Goal: Task Accomplishment & Management: Manage account settings

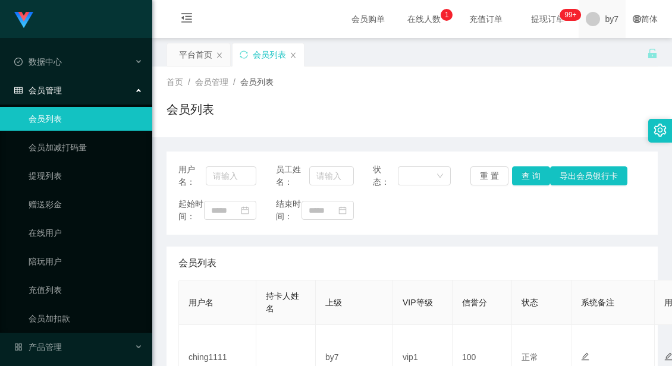
click at [590, 14] on div "by7" at bounding box center [601, 19] width 47 height 38
click at [603, 50] on span "退出登录" at bounding box center [605, 53] width 33 height 10
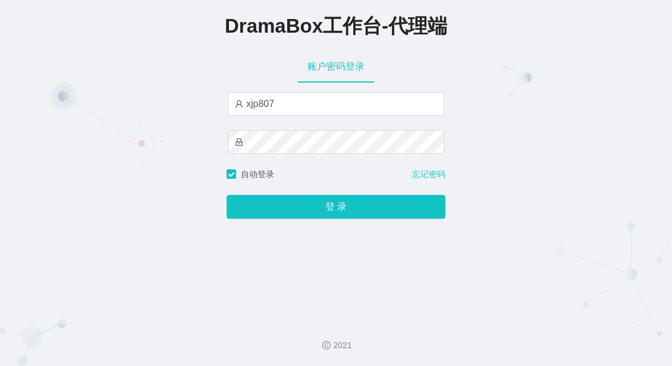
click at [602, 169] on div "DramaBox工作台-代理端 账户密码登录 xjp807 自动登录 忘记密码 登 录" at bounding box center [336, 155] width 672 height 311
drag, startPoint x: 275, startPoint y: 105, endPoint x: 221, endPoint y: 103, distance: 54.7
click at [221, 103] on div "DramaBox工作台-代理端 账户密码登录 xjp807 自动登录 忘记密码 登 录" at bounding box center [336, 155] width 672 height 311
paste input "HK"
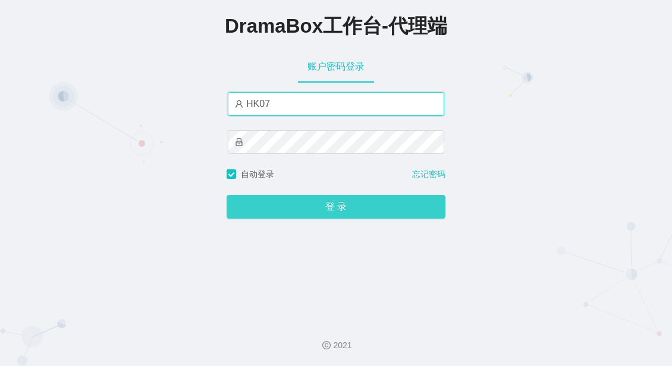
type input "HK07"
click at [357, 207] on button "登 录" at bounding box center [336, 207] width 219 height 24
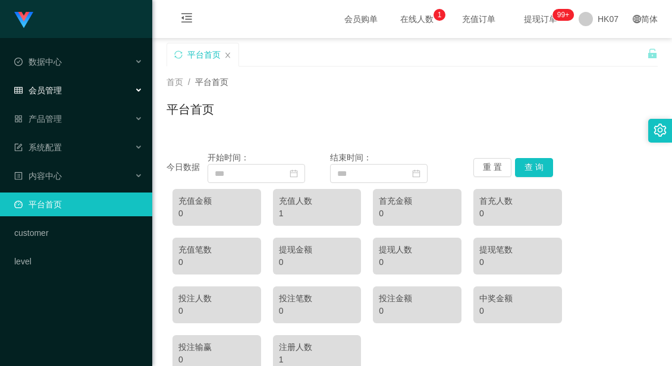
click at [56, 86] on span "会员管理" at bounding box center [38, 91] width 48 height 10
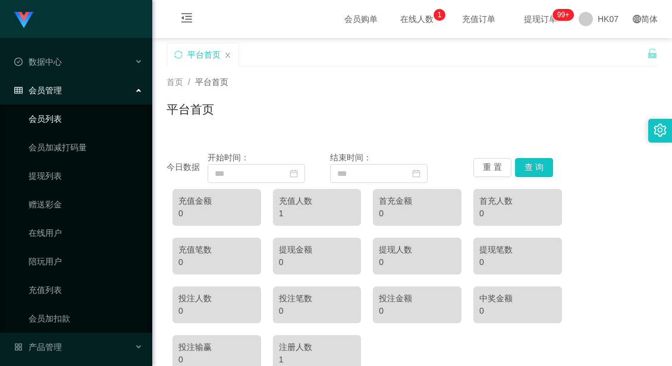
click at [56, 124] on link "会员列表" at bounding box center [86, 119] width 114 height 24
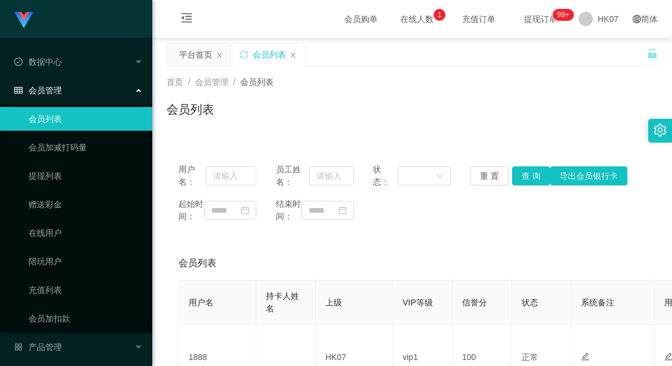
scroll to position [130, 0]
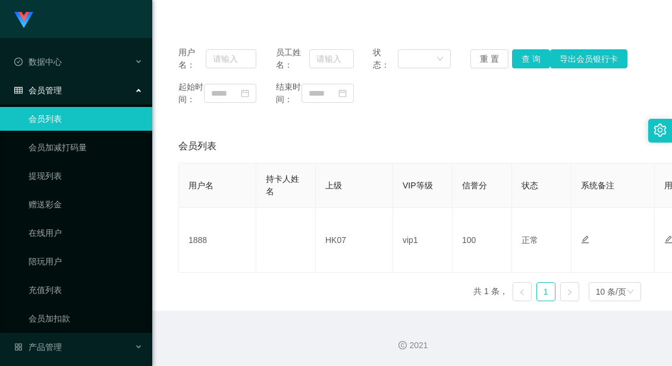
click at [570, 95] on div "起始时间： 结束时间：" at bounding box center [411, 93] width 467 height 25
click at [291, 300] on div "用户名 持卡人姓名 上级 VIP等级 信誉分 状态 系统备注 用户备注 金额 代理 ip 操作 1888 HK07 vip1 100 正常 禁止登录 禁止投注…" at bounding box center [411, 237] width 467 height 148
click at [281, 294] on div "用户名 持卡人姓名 上级 VIP等级 信誉分 状态 系统备注 用户备注 金额 代理 ip 操作 1888 HK07 vip1 100 正常 禁止登录 禁止投注…" at bounding box center [411, 237] width 467 height 148
